Goal: Task Accomplishment & Management: Manage account settings

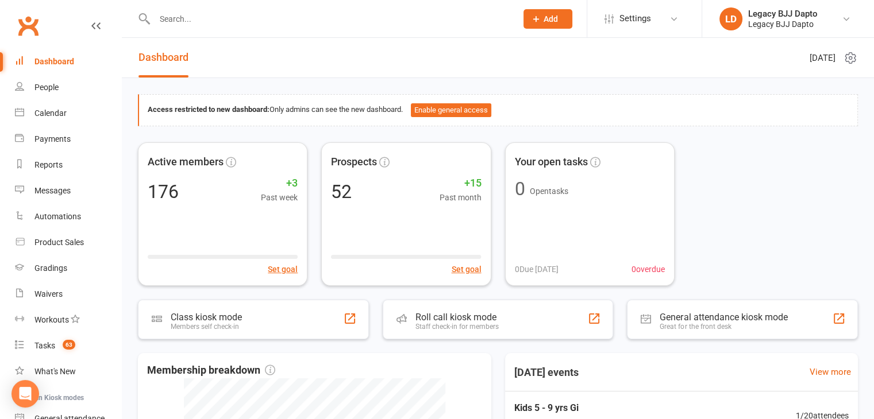
click at [230, 20] on input "text" at bounding box center [329, 19] width 357 height 16
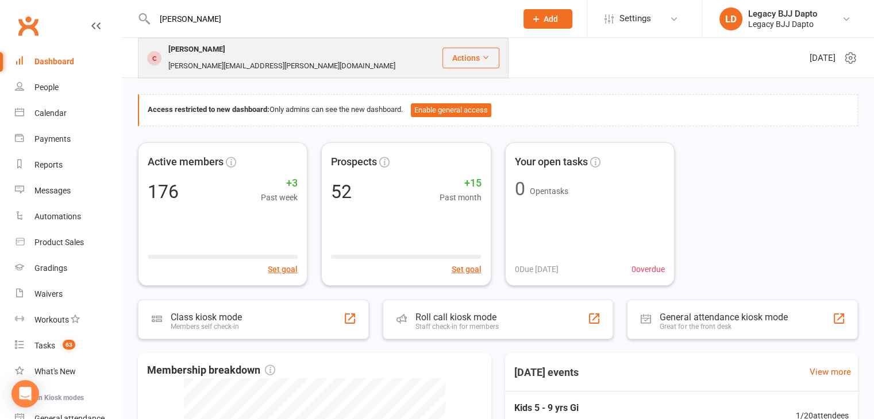
type input "[PERSON_NAME]"
click at [209, 44] on div "[PERSON_NAME]" at bounding box center [197, 49] width 64 height 17
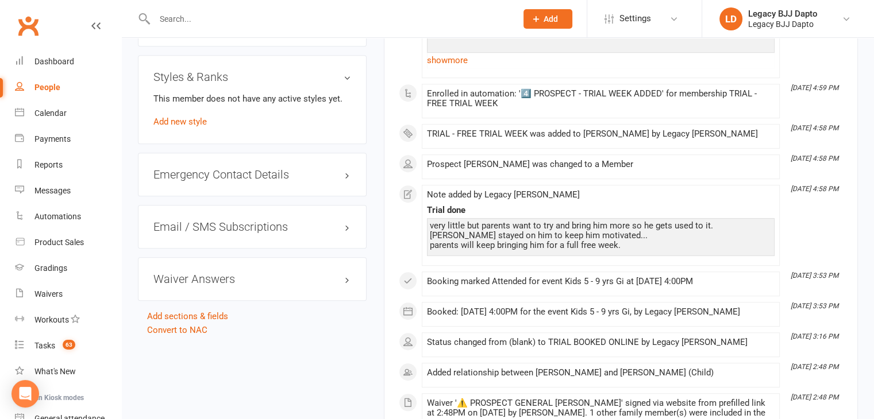
scroll to position [774, 0]
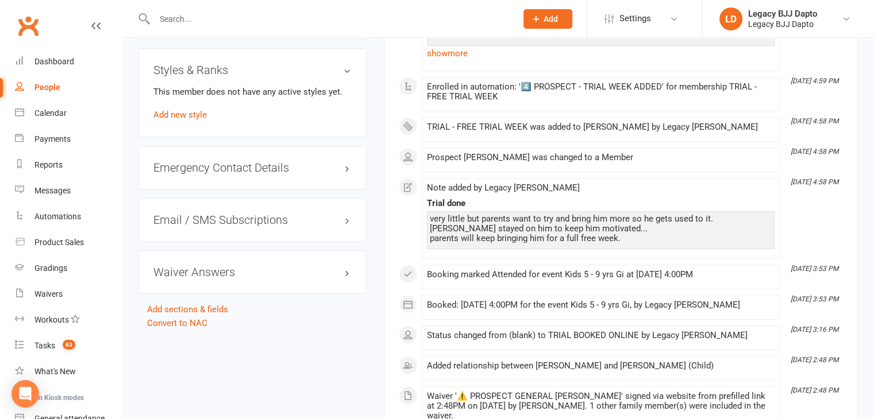
click at [39, 89] on div "People" at bounding box center [47, 87] width 26 height 9
select select "100"
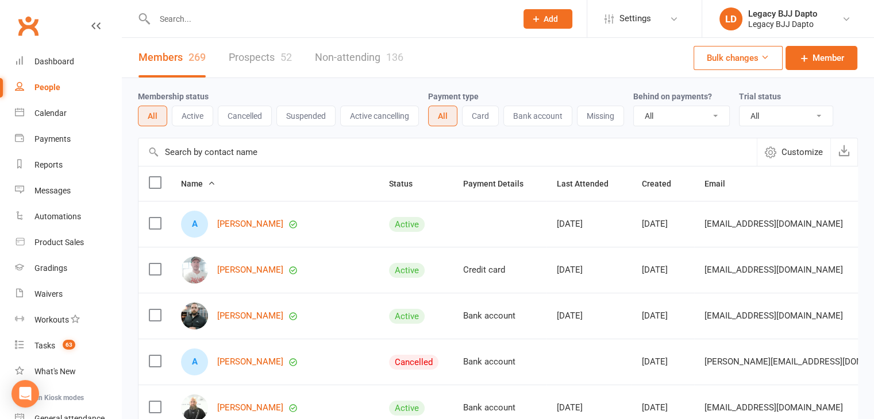
click at [39, 89] on div "People" at bounding box center [47, 87] width 26 height 9
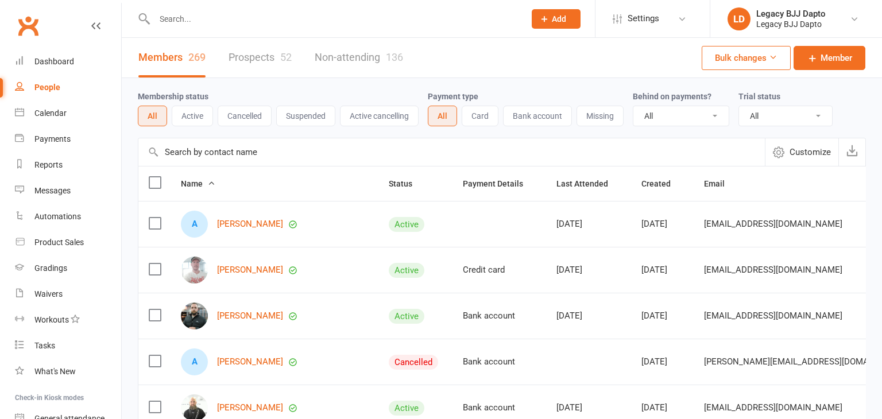
select select "100"
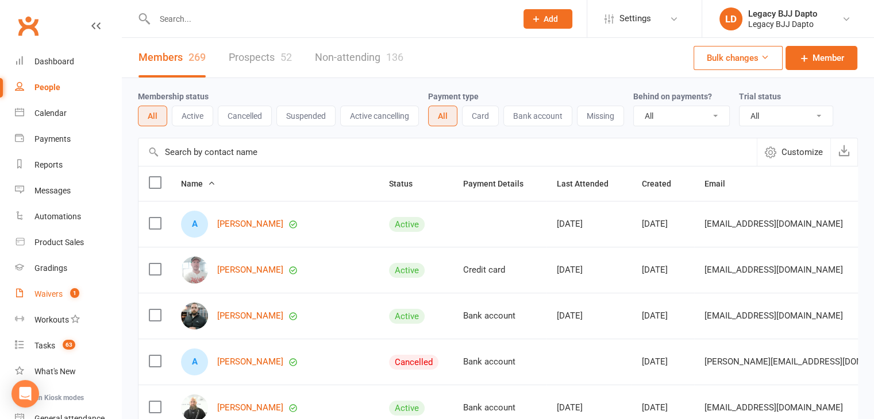
click at [44, 290] on div "Waivers" at bounding box center [48, 294] width 28 height 9
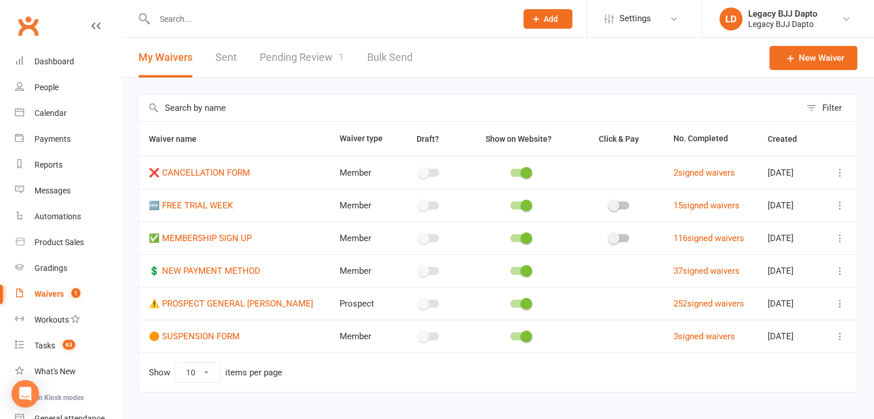
click at [288, 67] on link "Pending Review 1" at bounding box center [302, 58] width 84 height 40
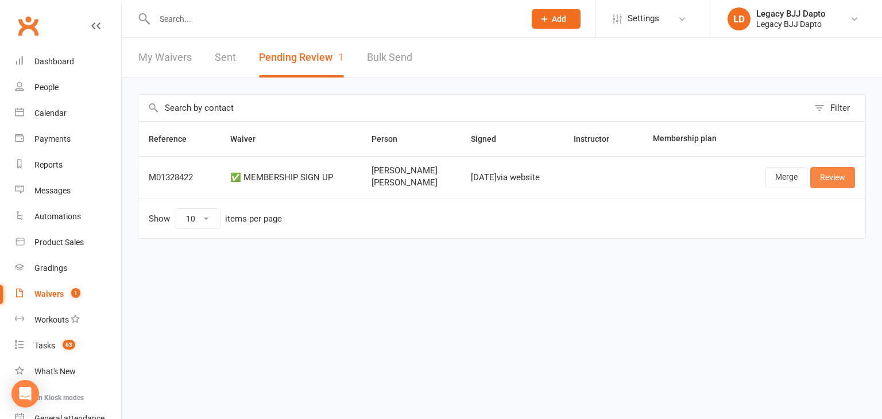
click at [827, 178] on link "Review" at bounding box center [833, 177] width 45 height 21
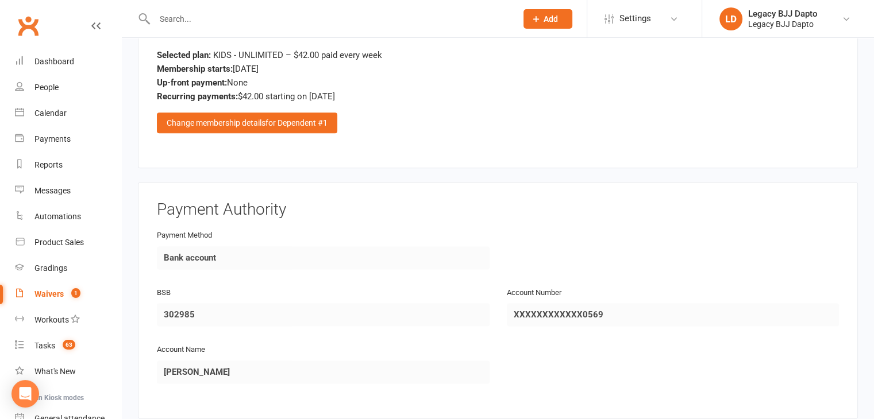
scroll to position [1691, 0]
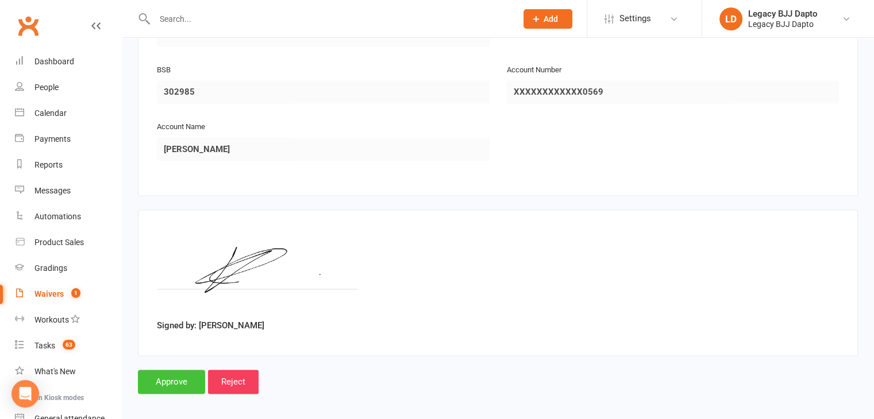
click at [186, 373] on input "Approve" at bounding box center [171, 382] width 67 height 24
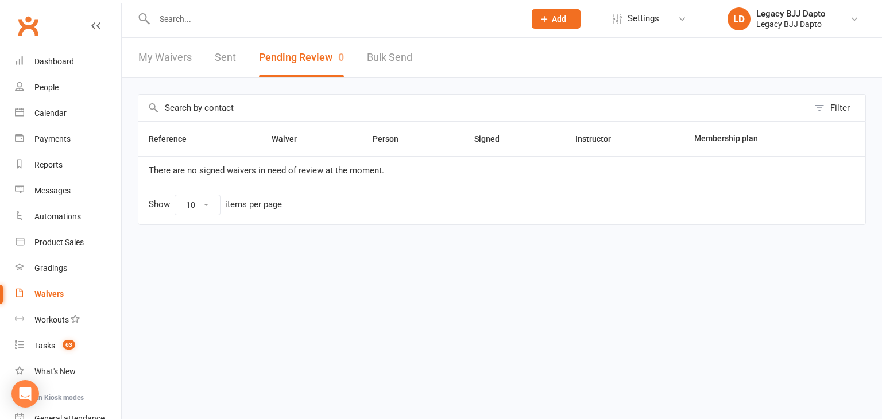
click at [195, 19] on input "text" at bounding box center [334, 19] width 366 height 16
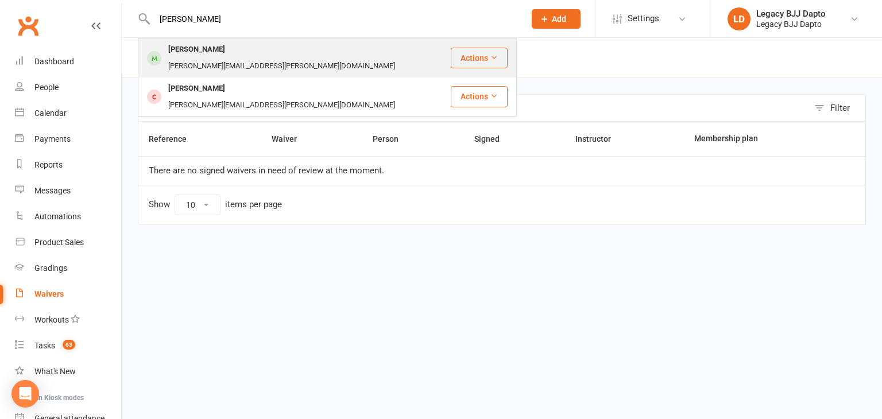
type input "[PERSON_NAME]"
click at [207, 54] on div "[PERSON_NAME]" at bounding box center [197, 49] width 64 height 17
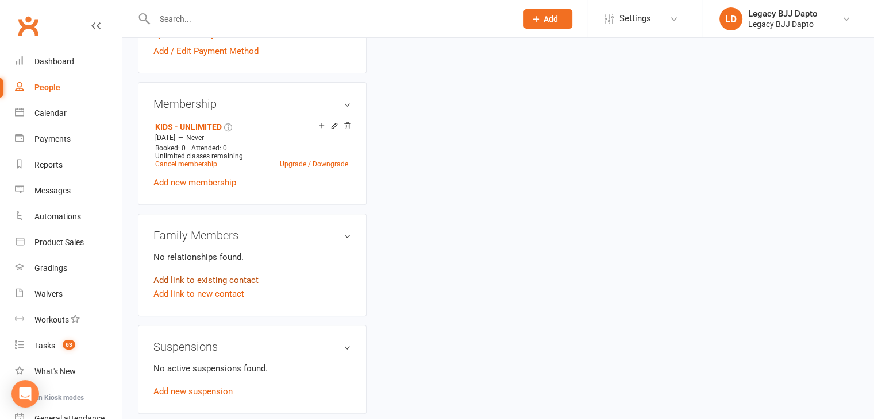
scroll to position [486, 0]
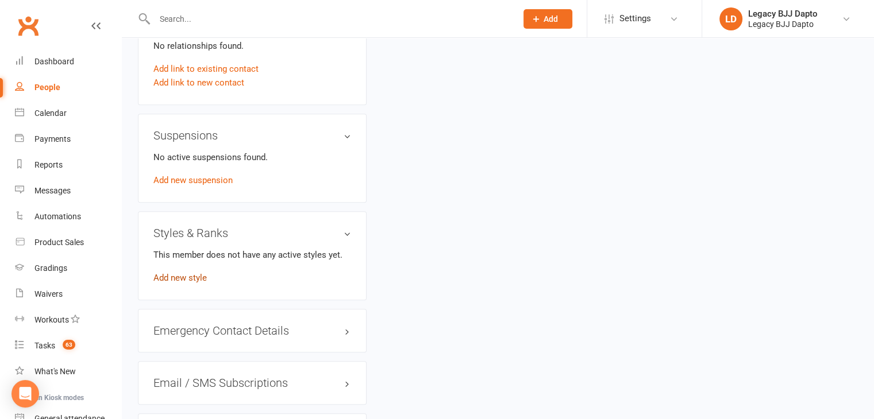
click at [190, 273] on link "Add new style" at bounding box center [179, 278] width 53 height 10
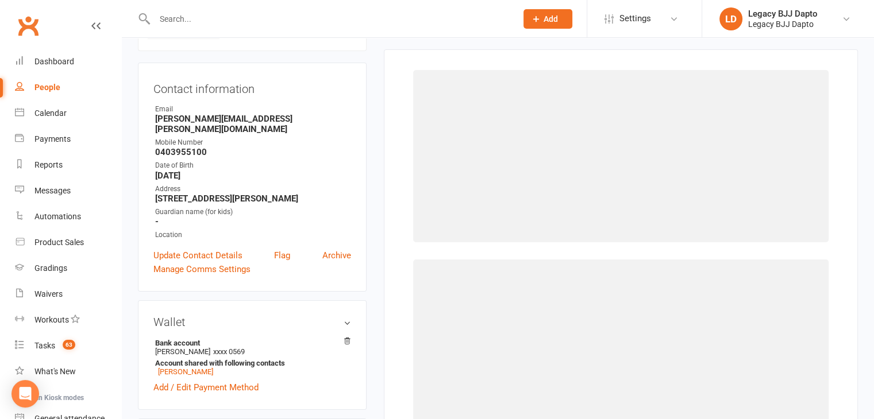
scroll to position [88, 0]
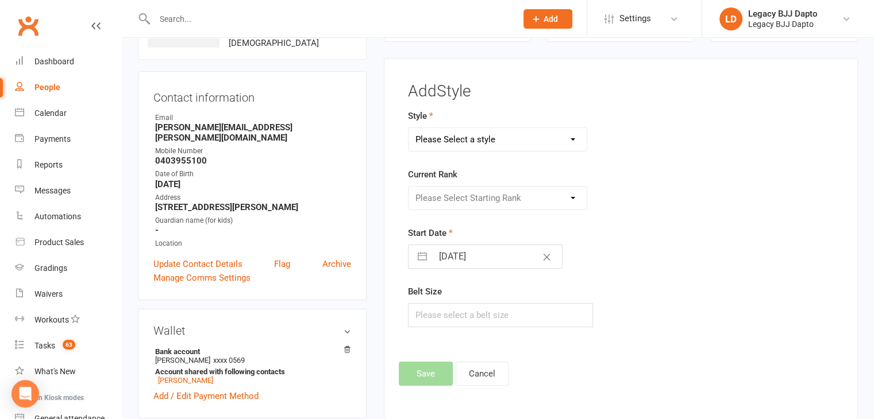
click at [496, 135] on select "Please Select a style Jiu Jitsu Kids Jiu Jitsu" at bounding box center [497, 139] width 179 height 23
select select "3223"
click at [408, 128] on select "Please Select a style Jiu Jitsu Kids Jiu Jitsu" at bounding box center [497, 139] width 179 height 23
click at [460, 199] on select "Please Select Starting Rank White Belt White Belt - 1 Stripe White Belt - 2 Str…" at bounding box center [497, 198] width 179 height 23
select select "36157"
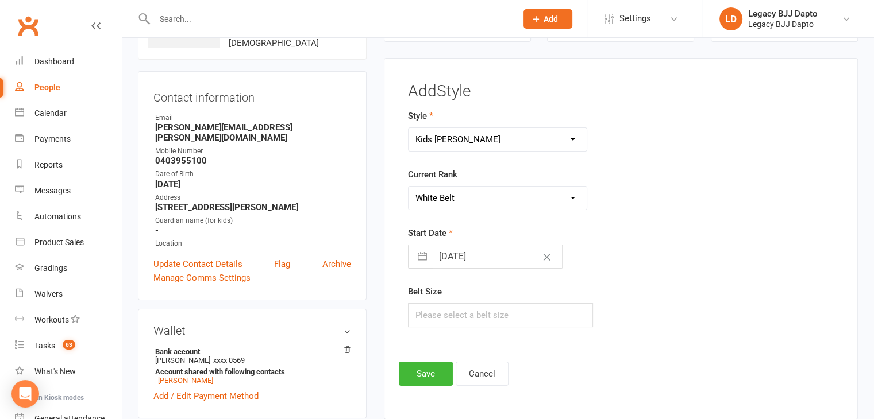
click at [408, 187] on select "Please Select Starting Rank White Belt White Belt - 1 Stripe White Belt - 2 Str…" at bounding box center [497, 198] width 179 height 23
click at [464, 306] on input "text" at bounding box center [501, 315] width 186 height 24
type input "m4"
click at [431, 364] on button "Save" at bounding box center [426, 374] width 54 height 24
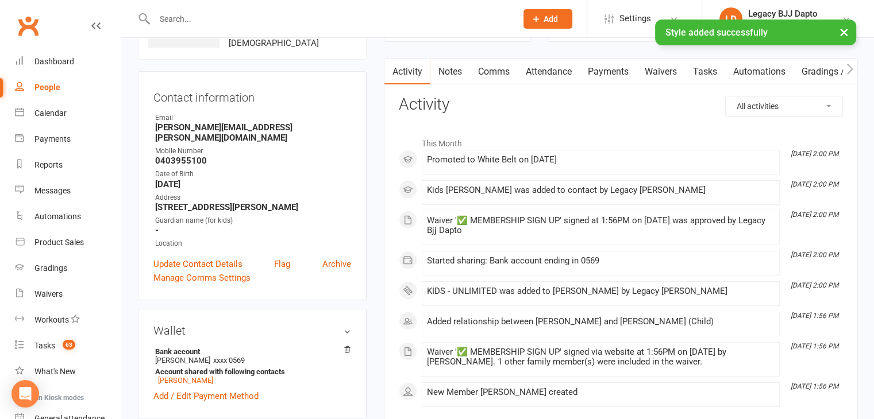
click at [599, 75] on link "Payments" at bounding box center [608, 72] width 57 height 26
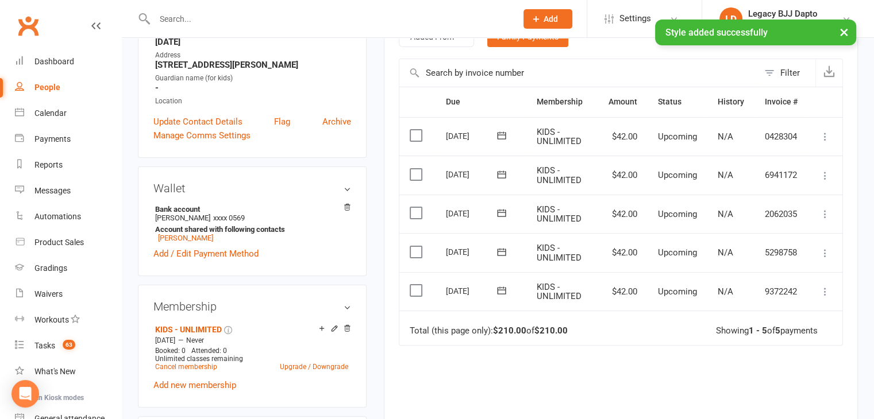
scroll to position [228, 0]
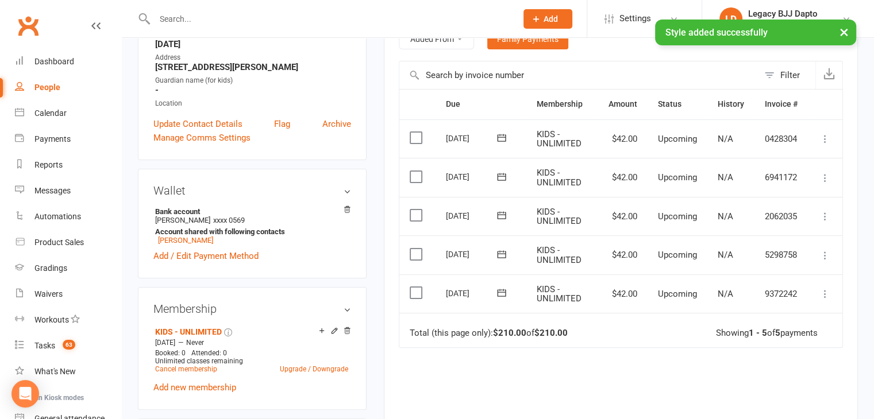
click at [825, 290] on icon at bounding box center [824, 293] width 11 height 11
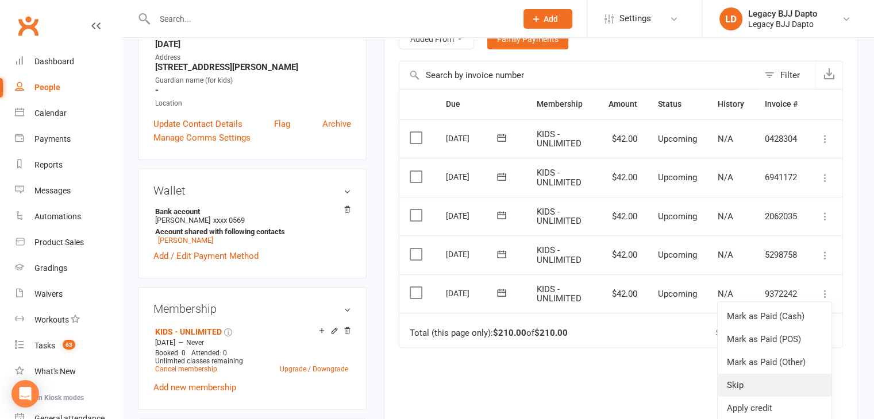
click at [764, 388] on link "Skip" at bounding box center [775, 385] width 114 height 23
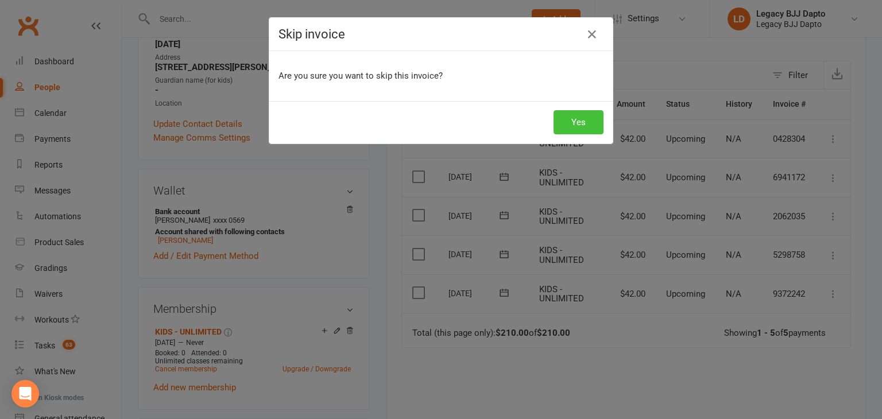
click at [579, 117] on button "Yes" at bounding box center [579, 122] width 50 height 24
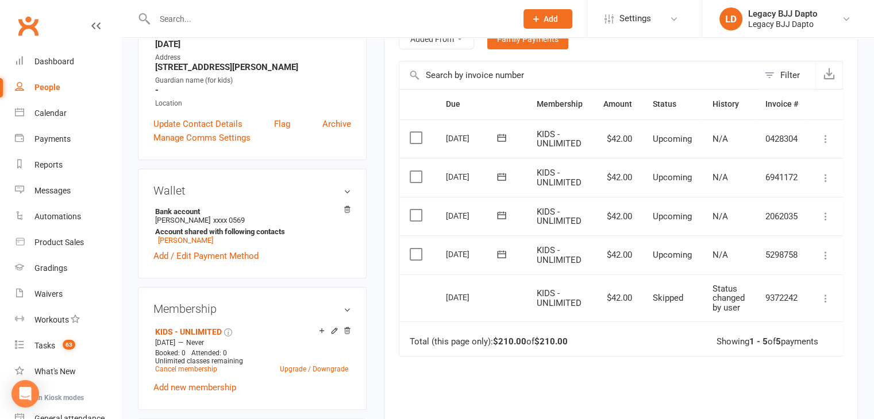
click at [619, 311] on td "$42.00" at bounding box center [617, 299] width 49 height 48
click at [830, 300] on icon at bounding box center [825, 298] width 11 height 11
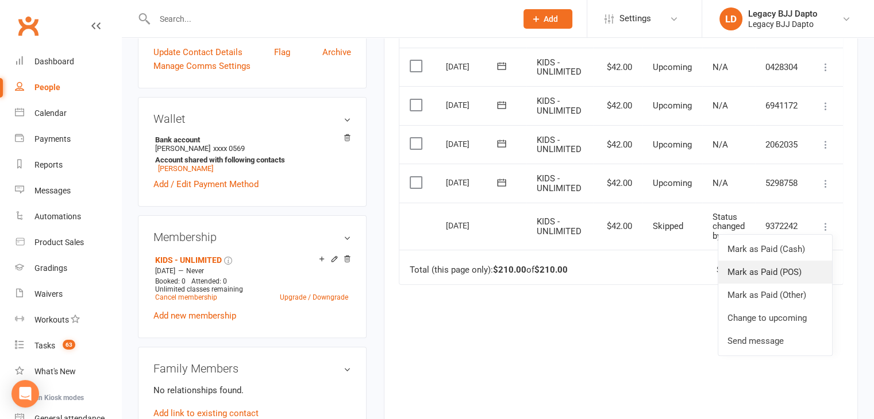
scroll to position [302, 0]
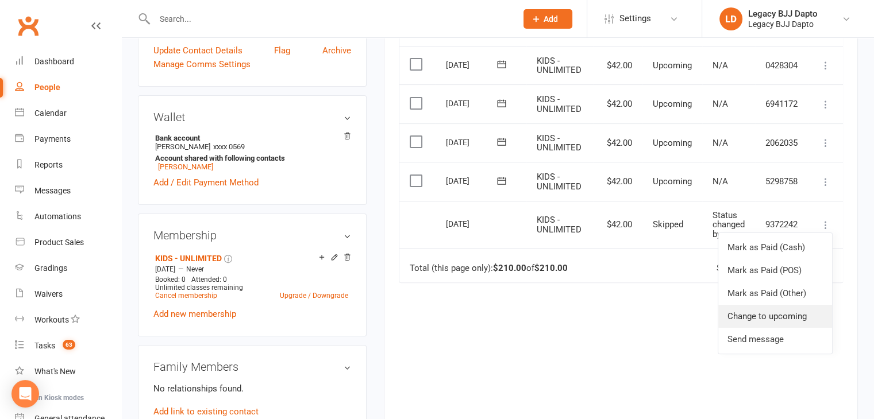
click at [777, 319] on link "Change to upcoming" at bounding box center [775, 316] width 114 height 23
